Goal: Task Accomplishment & Management: Manage account settings

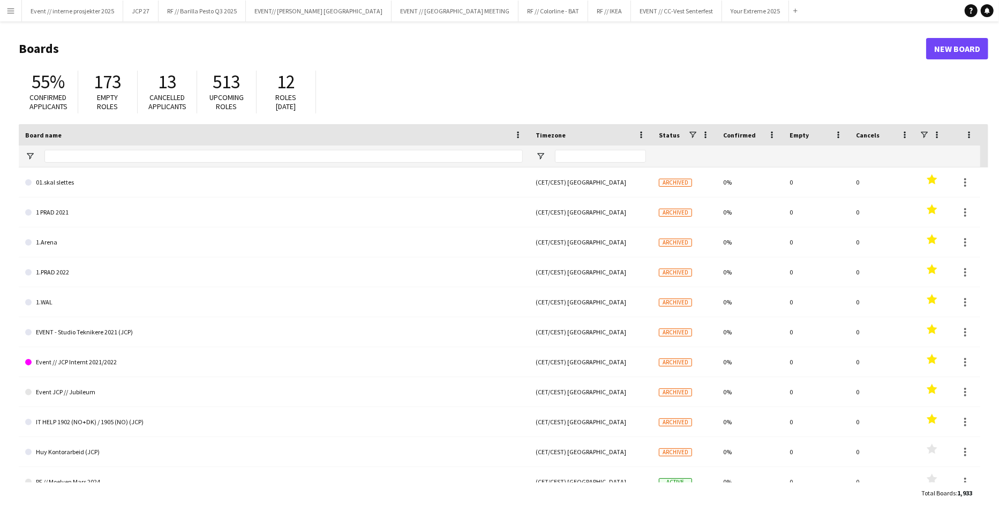
type input "**********"
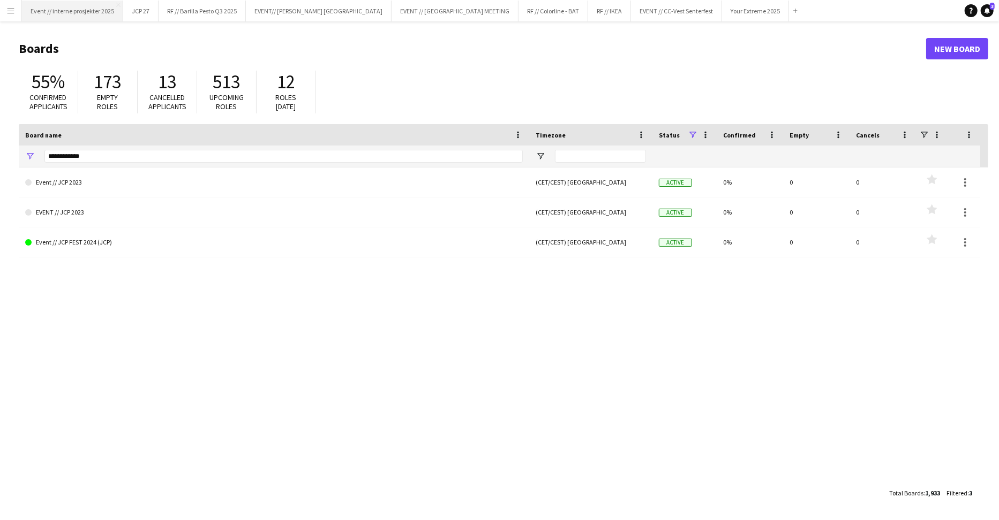
click at [100, 12] on button "Event // interne prosjekter 2025 Close" at bounding box center [72, 11] width 101 height 21
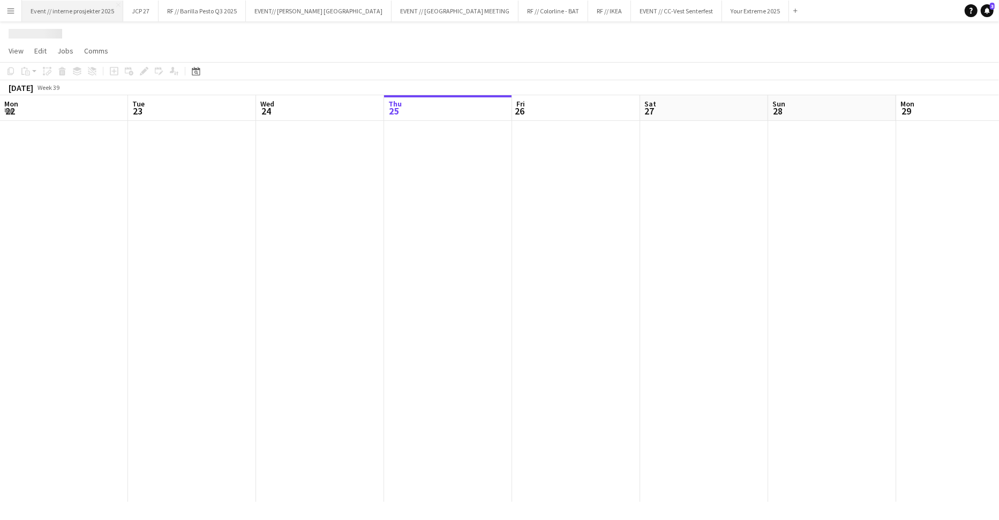
scroll to position [0, 255]
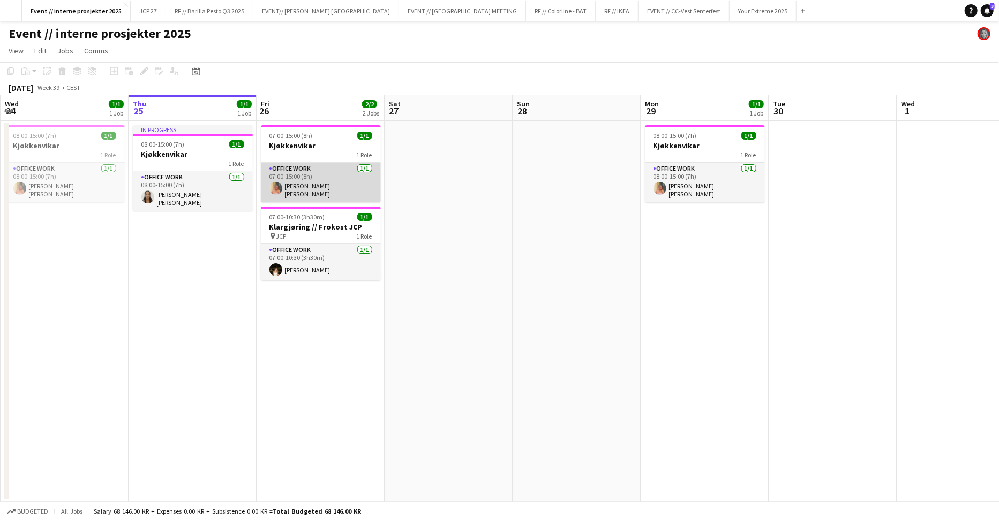
click at [321, 189] on app-card-role "Office work [DATE] 07:00-15:00 (8h) [PERSON_NAME] [PERSON_NAME]" at bounding box center [321, 183] width 120 height 40
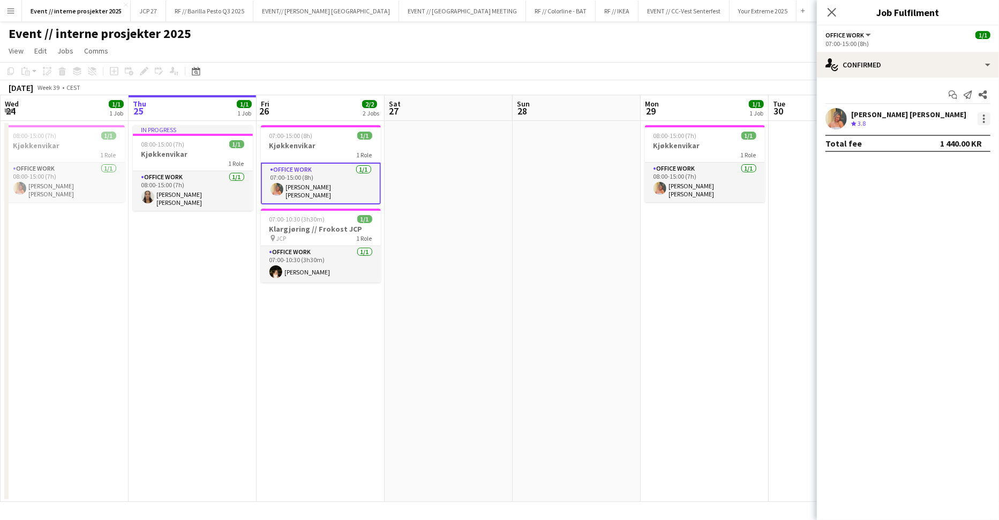
click at [986, 115] on div at bounding box center [983, 118] width 13 height 13
click at [942, 240] on span "Remove" at bounding box center [932, 240] width 32 height 9
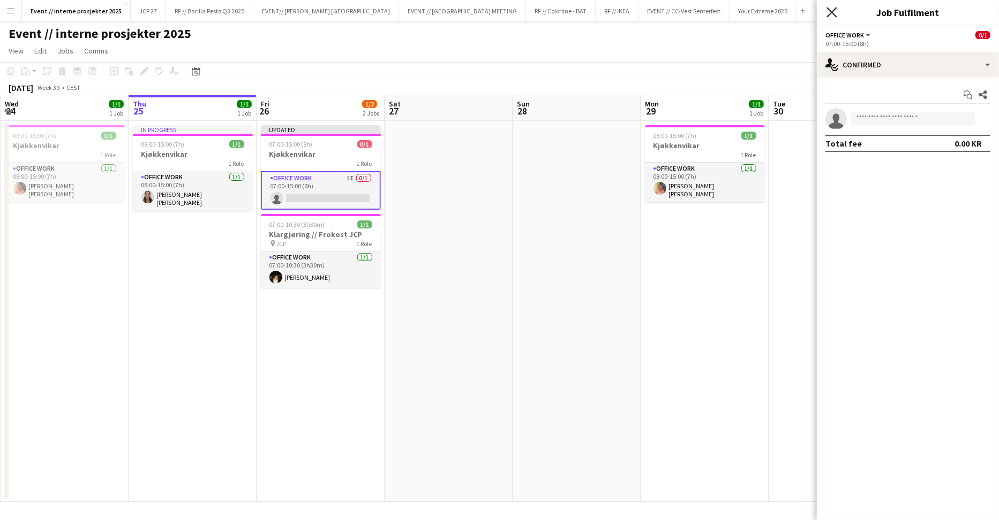
click at [833, 13] on icon at bounding box center [831, 12] width 10 height 10
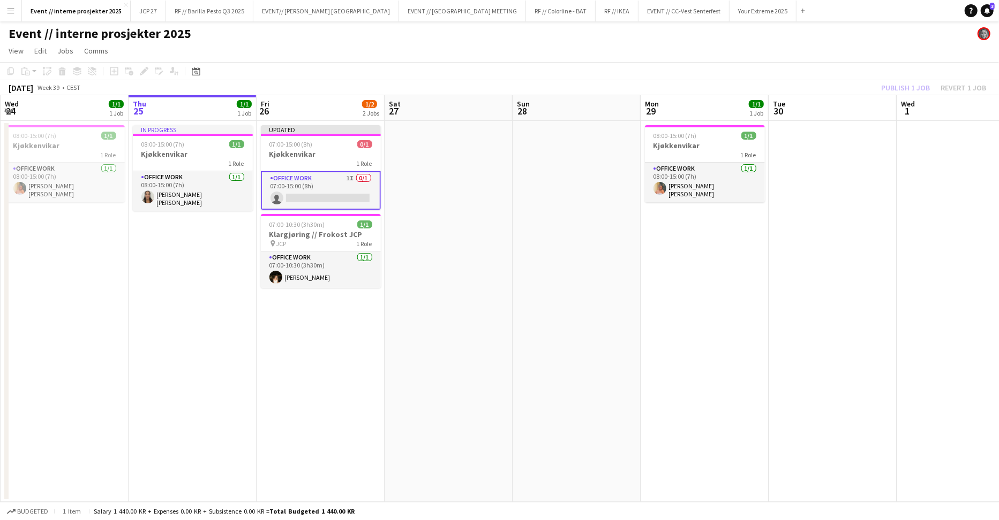
click at [913, 89] on div "Publish 1 job Revert 1 job" at bounding box center [933, 88] width 131 height 14
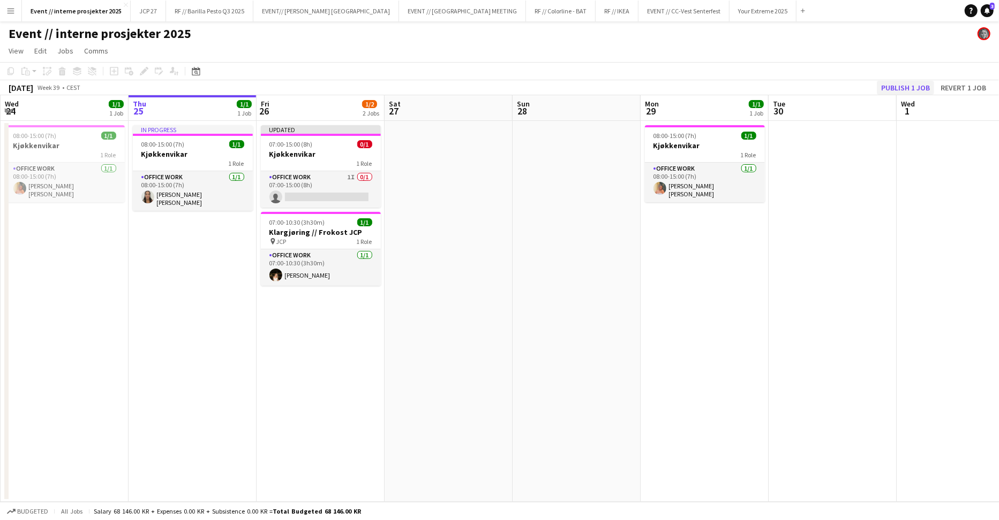
click at [904, 89] on button "Publish 1 job" at bounding box center [905, 88] width 57 height 14
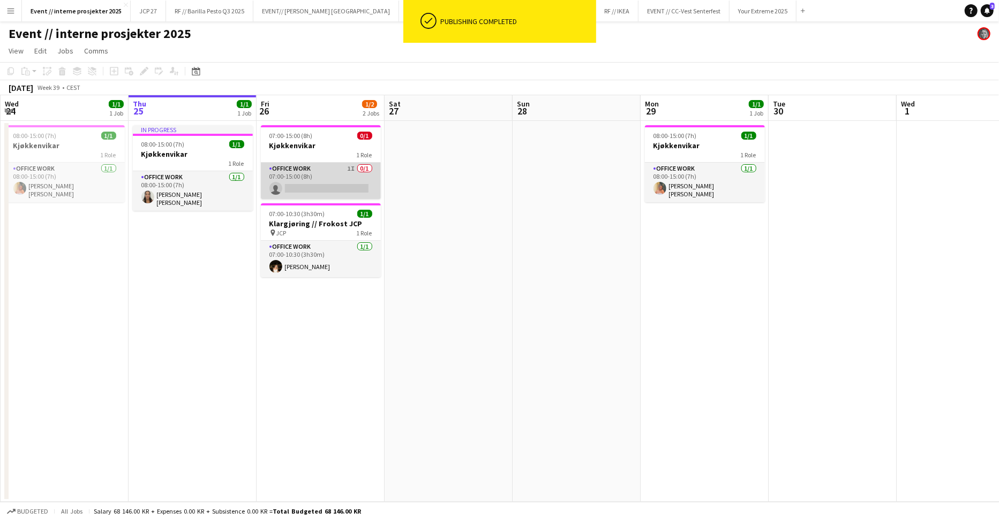
click at [298, 178] on app-card-role "Office work 1I 0/1 07:00-15:00 (8h) single-neutral-actions" at bounding box center [321, 181] width 120 height 36
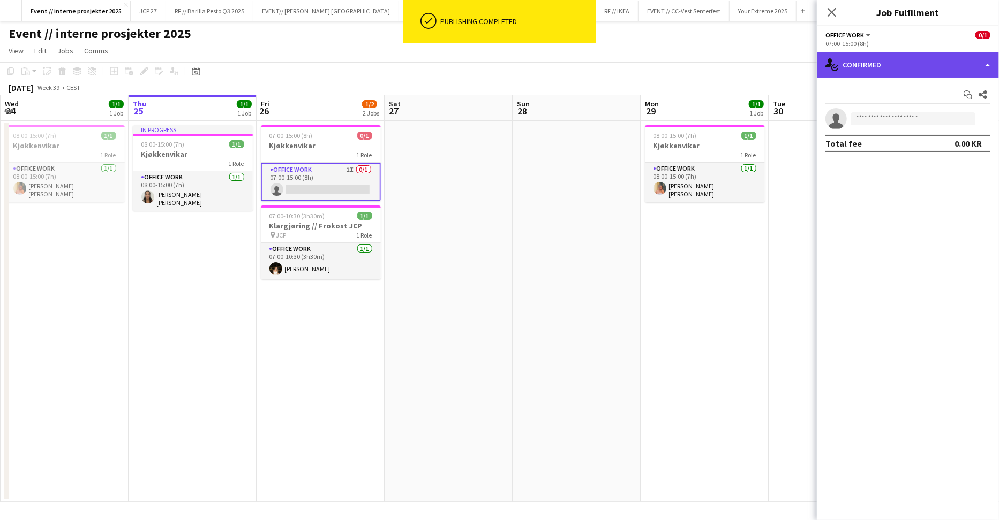
click at [887, 73] on div "single-neutral-actions-check-2 Confirmed" at bounding box center [908, 65] width 182 height 26
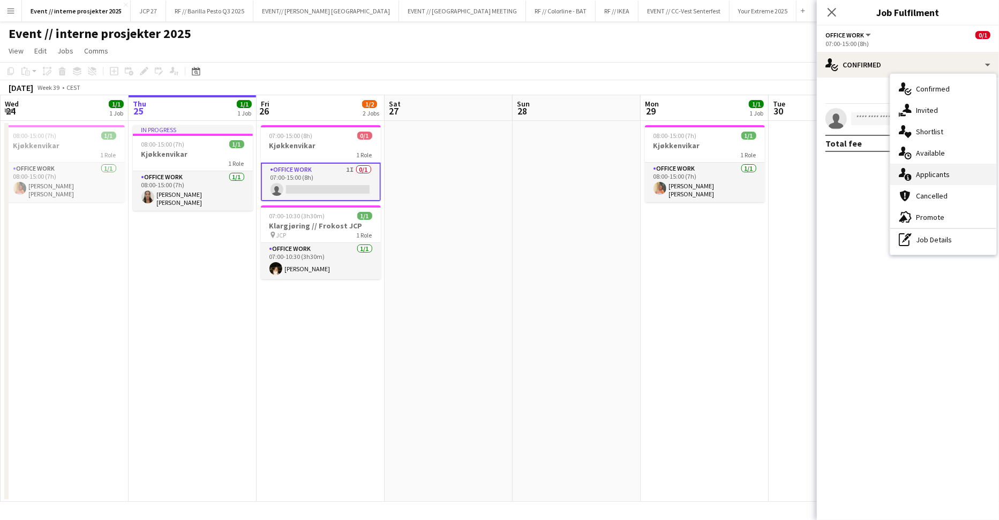
click at [947, 174] on span "Applicants" at bounding box center [933, 175] width 34 height 10
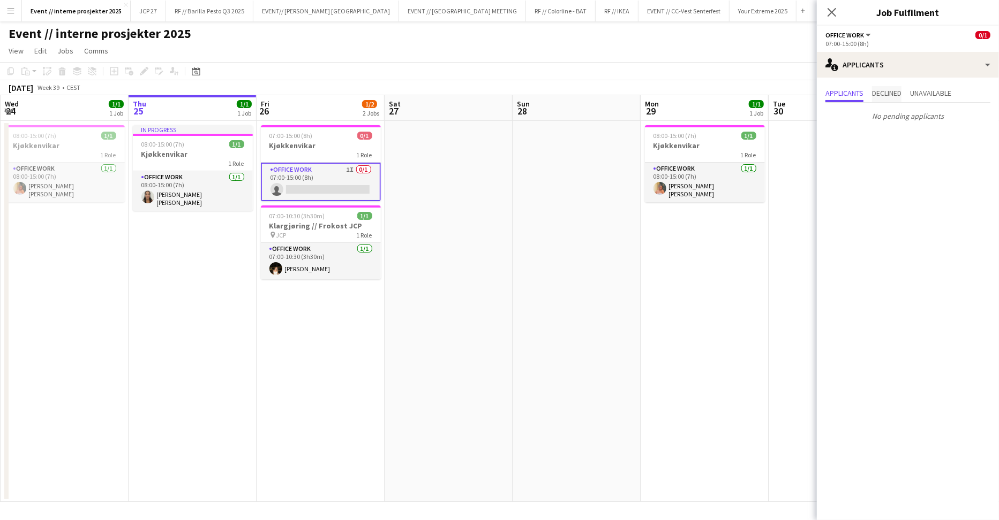
click at [900, 90] on span "Declined" at bounding box center [886, 92] width 29 height 7
click at [834, 91] on span "Applicants" at bounding box center [844, 92] width 38 height 7
click at [832, 10] on icon "Close pop-in" at bounding box center [831, 12] width 10 height 10
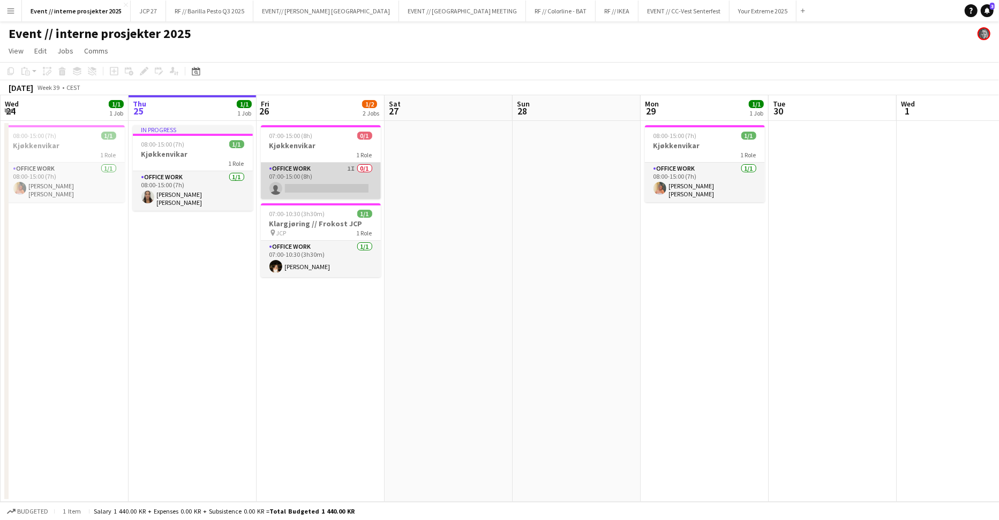
click at [300, 173] on app-card-role "Office work 1I 0/1 07:00-15:00 (8h) single-neutral-actions" at bounding box center [321, 181] width 120 height 36
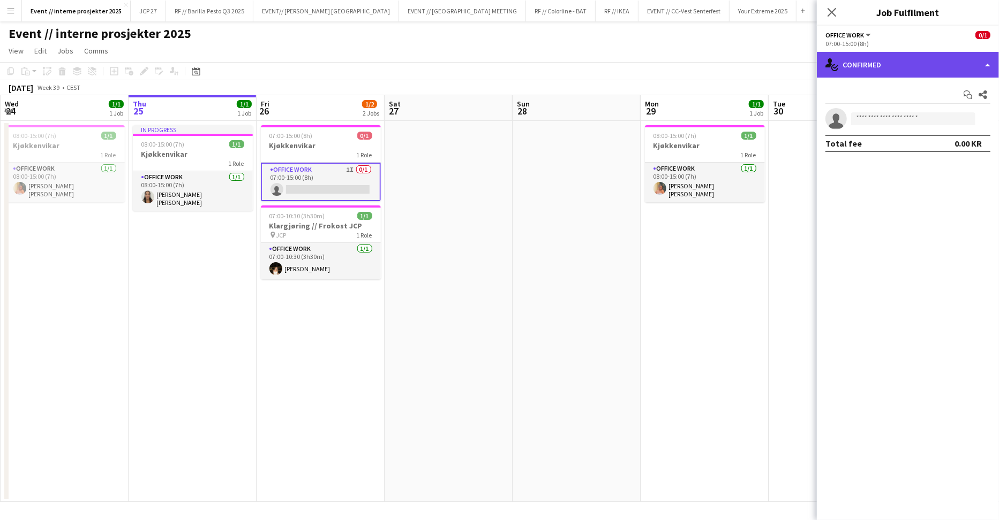
click at [888, 73] on div "single-neutral-actions-check-2 Confirmed" at bounding box center [908, 65] width 182 height 26
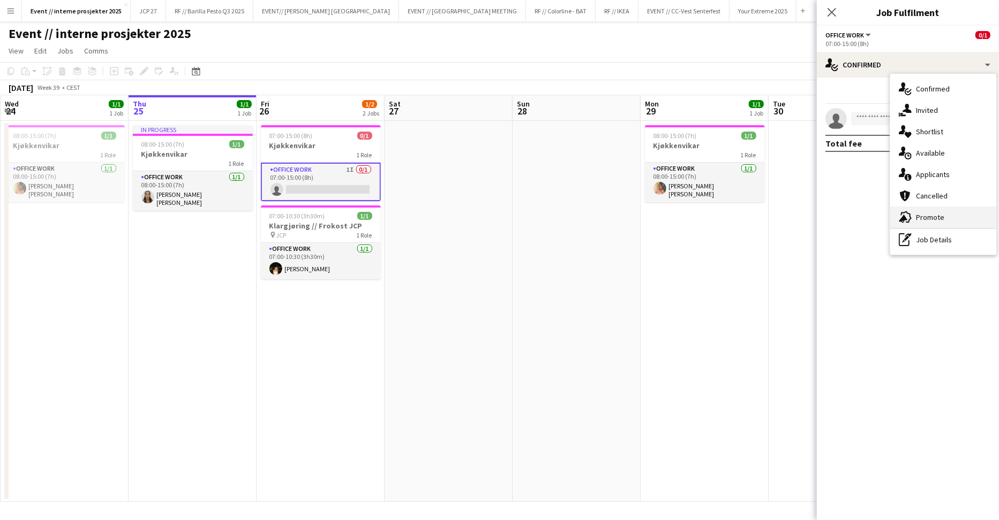
click at [937, 221] on span "Promote" at bounding box center [930, 218] width 28 height 10
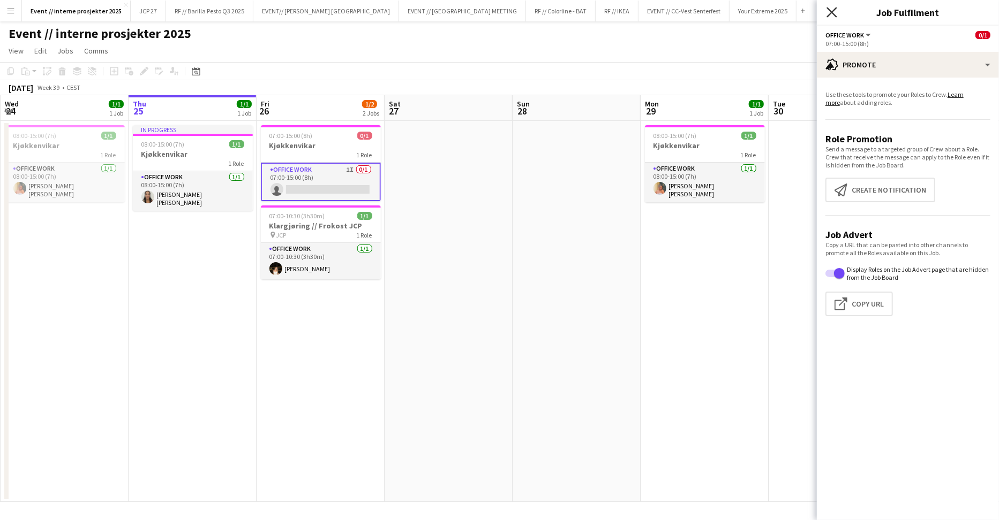
click at [829, 14] on icon "Close pop-in" at bounding box center [831, 12] width 10 height 10
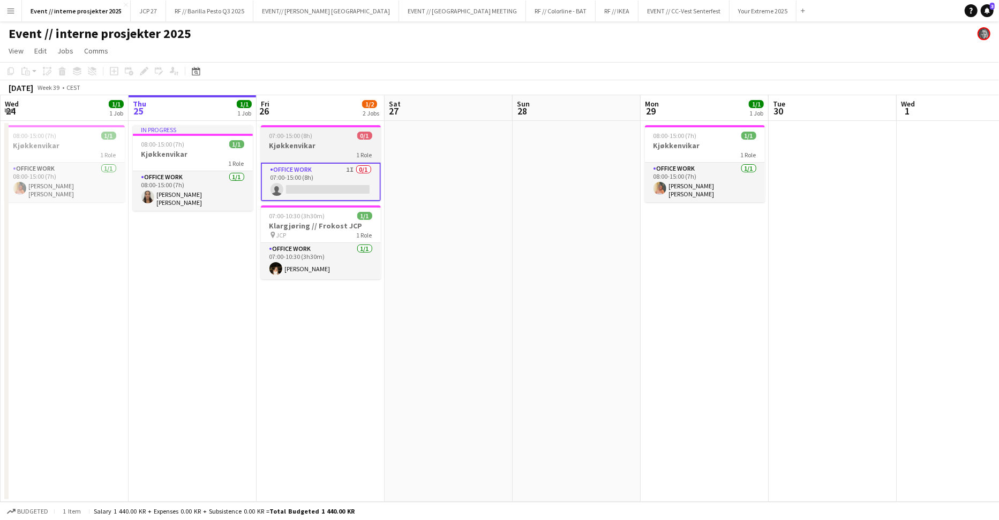
click at [300, 148] on h3 "Kjøkkenvikar" at bounding box center [321, 146] width 120 height 10
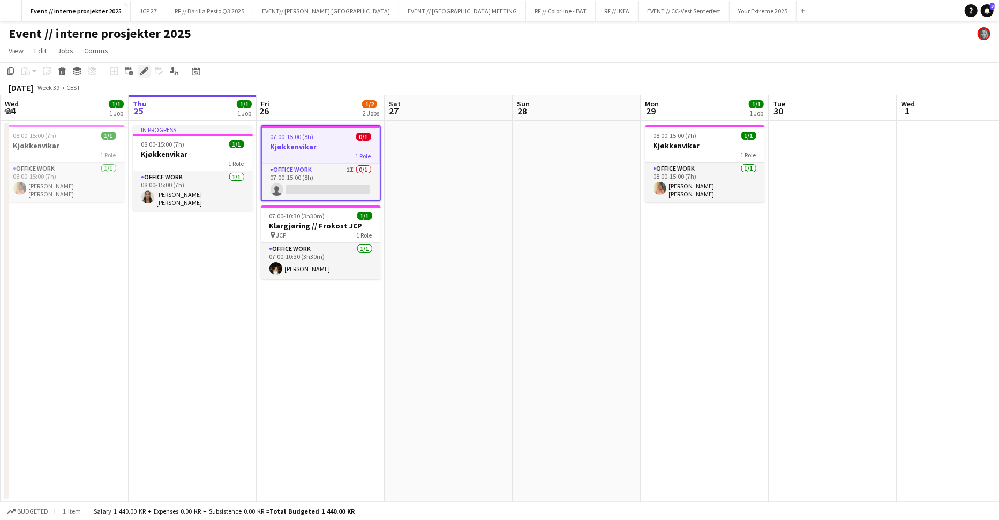
click at [142, 73] on icon at bounding box center [144, 72] width 6 height 6
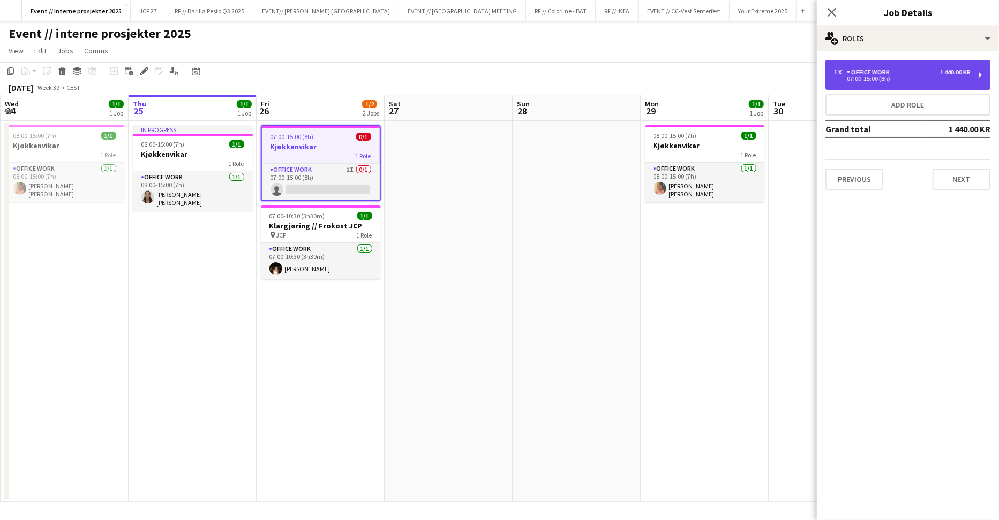
click at [922, 73] on div "1 x Office work 1 440.00 KR" at bounding box center [902, 72] width 137 height 7
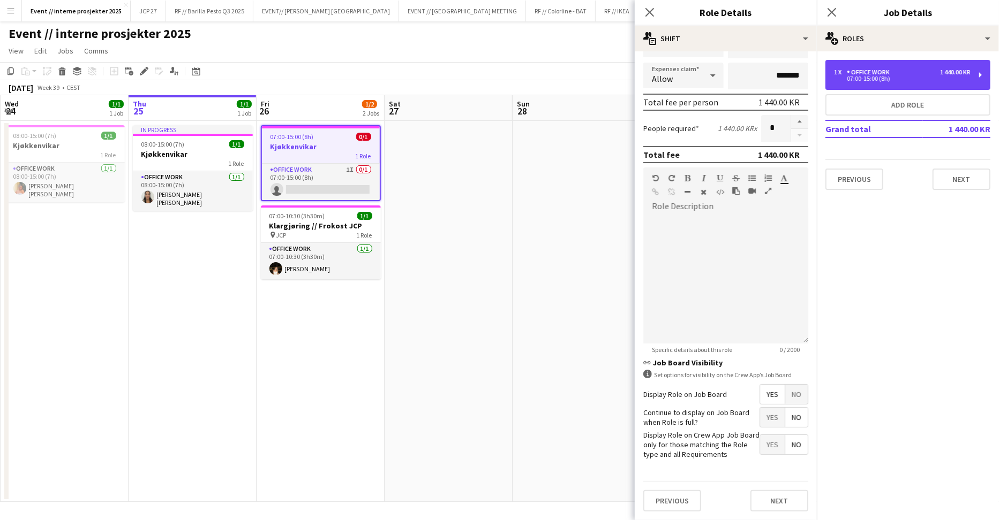
scroll to position [0, 0]
click at [646, 11] on icon "Close pop-in" at bounding box center [649, 12] width 10 height 10
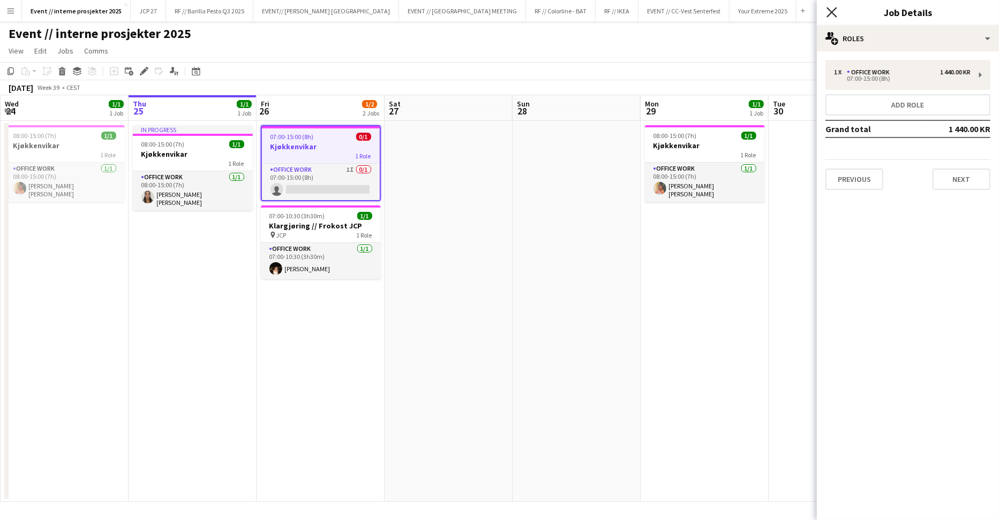
click at [832, 11] on icon at bounding box center [831, 12] width 10 height 10
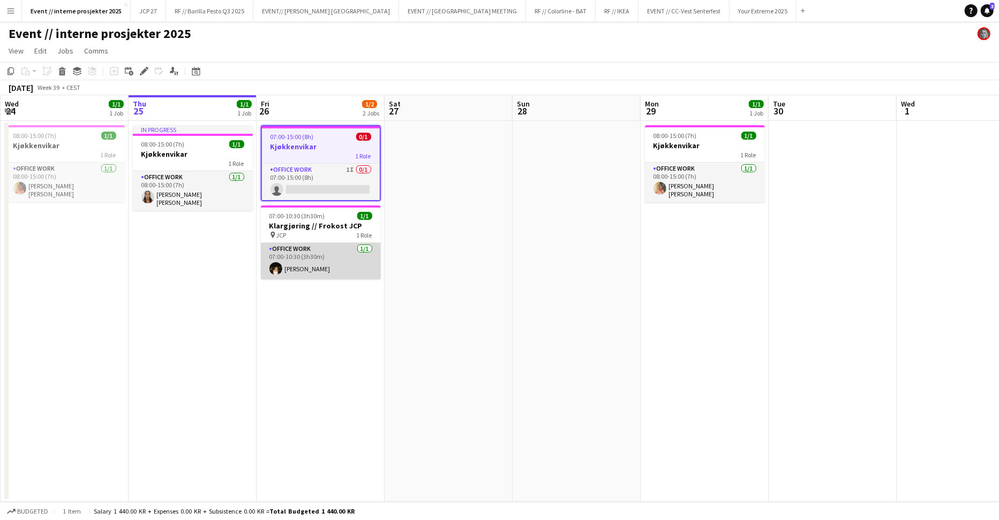
click at [283, 266] on app-card-role "Office work [DATE] 07:00-10:30 (3h30m) [PERSON_NAME]" at bounding box center [321, 261] width 120 height 36
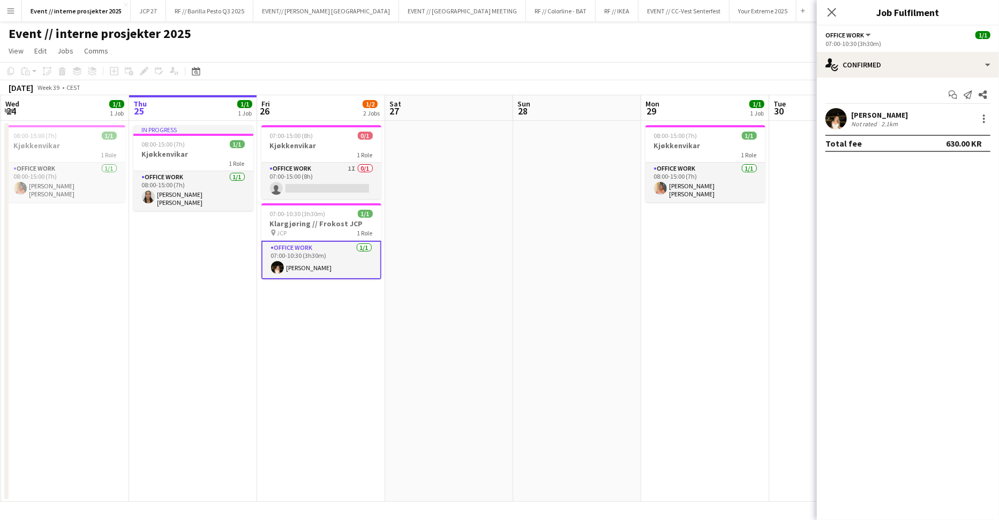
click at [843, 118] on app-user-avatar at bounding box center [835, 118] width 21 height 21
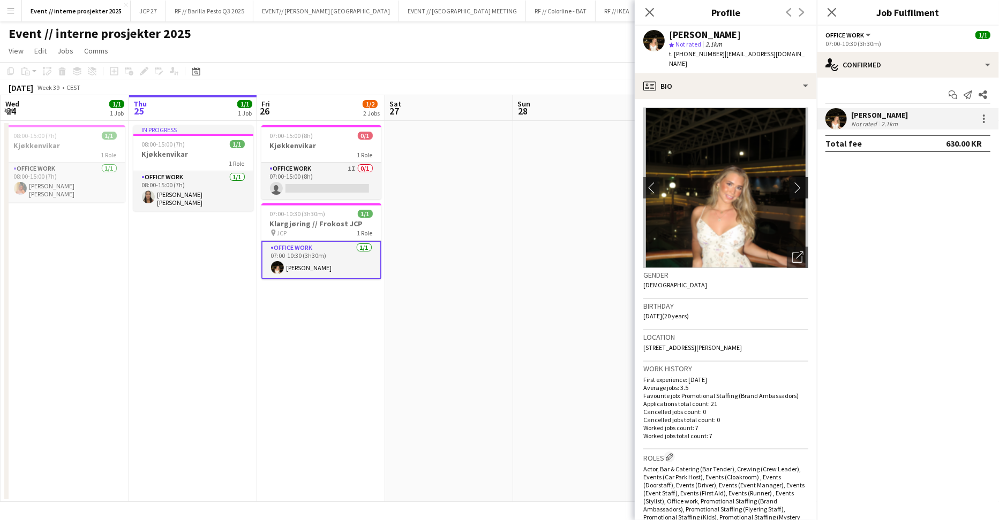
click at [792, 182] on app-icon "chevron-right" at bounding box center [800, 187] width 17 height 11
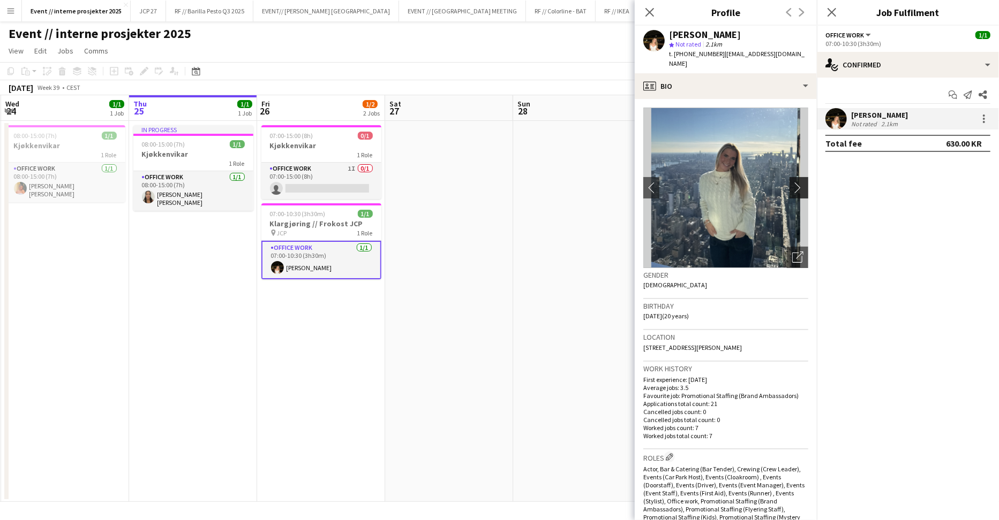
scroll to position [0, 0]
click at [835, 13] on icon "Close pop-in" at bounding box center [831, 12] width 10 height 10
